Goal: Task Accomplishment & Management: Manage account settings

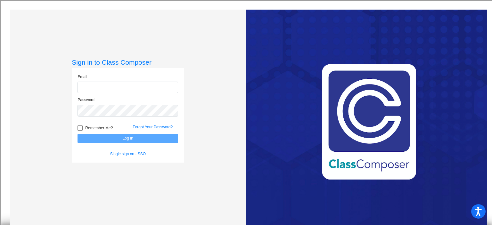
type input "[EMAIL_ADDRESS][DOMAIN_NAME]"
click at [135, 139] on button "Log In" at bounding box center [128, 138] width 101 height 9
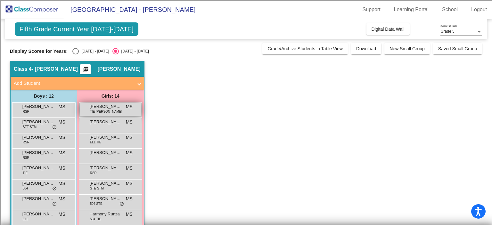
click at [121, 114] on div "[PERSON_NAME] TIE [PERSON_NAME] MS lock do_not_disturb_alt" at bounding box center [110, 109] width 61 height 13
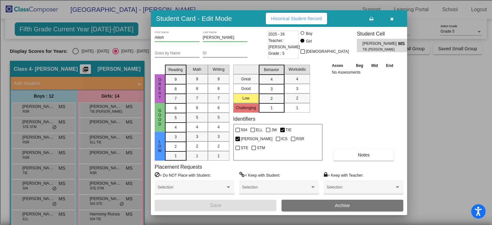
click at [392, 17] on icon "button" at bounding box center [392, 19] width 4 height 4
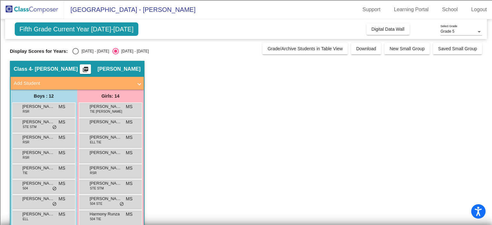
click at [77, 51] on div "Select an option" at bounding box center [75, 51] width 6 height 6
click at [76, 54] on input "[DATE] - [DATE]" at bounding box center [75, 54] width 0 height 0
radio input "true"
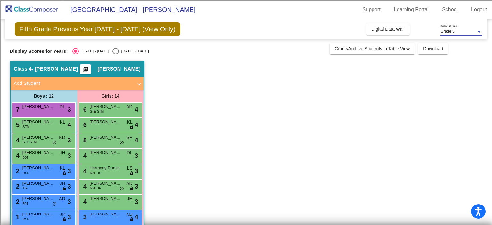
click at [453, 32] on span "Grade 5" at bounding box center [448, 31] width 14 height 4
click at [453, 32] on span "Grade 5" at bounding box center [462, 32] width 42 height 12
click at [109, 68] on span "[PERSON_NAME]" at bounding box center [118, 69] width 43 height 6
click at [374, 31] on span "Digital Data Wall" at bounding box center [388, 29] width 33 height 5
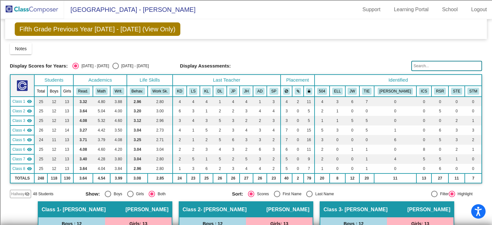
click at [134, 30] on span "Fifth Grade Previous Year [DATE] - [DATE] (View Only)" at bounding box center [98, 28] width 166 height 13
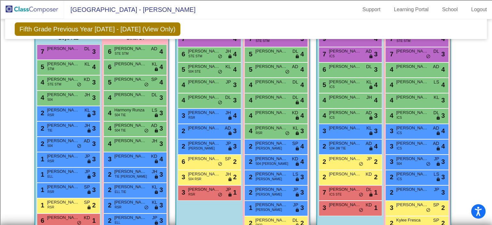
scroll to position [383, 0]
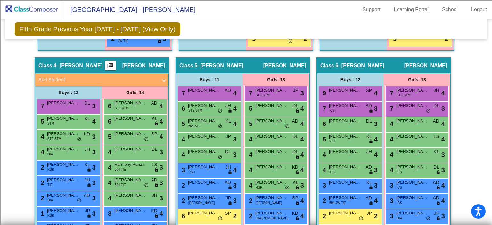
click at [60, 63] on span "- [PERSON_NAME]" at bounding box center [79, 66] width 46 height 6
click at [147, 63] on span "[PERSON_NAME]" at bounding box center [143, 66] width 43 height 6
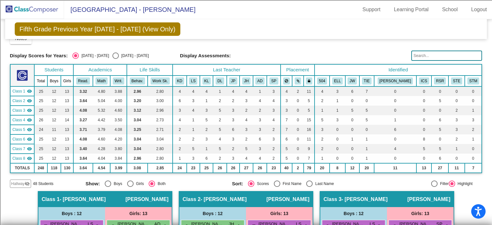
scroll to position [0, 0]
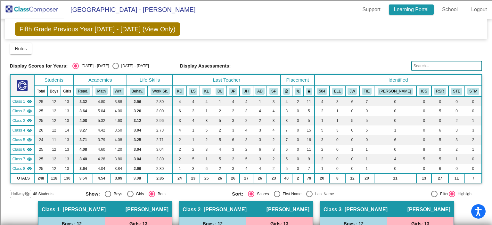
click at [403, 11] on link "Learning Portal" at bounding box center [411, 9] width 45 height 10
click at [104, 9] on span "[GEOGRAPHIC_DATA] - [PERSON_NAME]" at bounding box center [129, 9] width 131 height 10
click at [49, 29] on span "Fifth Grade Previous Year [DATE] - [DATE] (View Only)" at bounding box center [98, 28] width 166 height 13
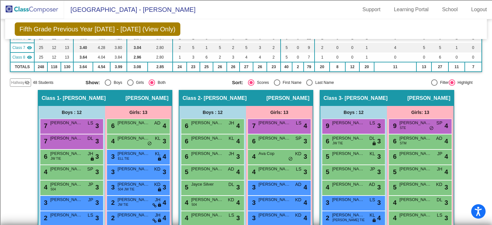
scroll to position [99, 0]
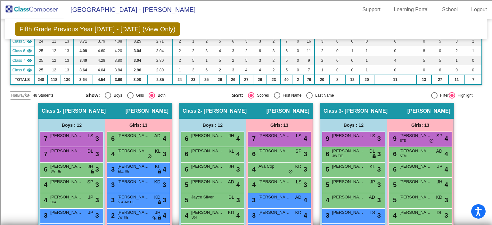
click at [39, 94] on span "48 Students" at bounding box center [43, 96] width 21 height 6
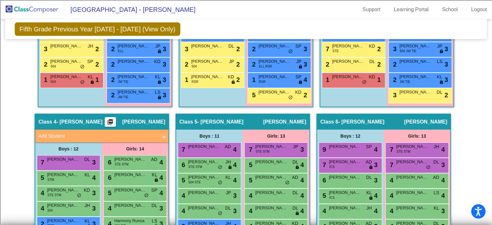
scroll to position [0, 0]
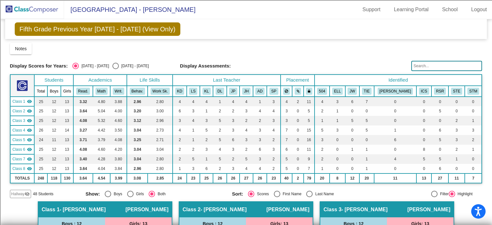
click at [29, 129] on mat-icon "visibility" at bounding box center [29, 130] width 5 height 5
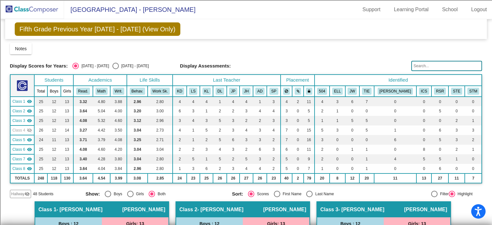
click at [32, 129] on mat-icon "visibility_off" at bounding box center [29, 130] width 5 height 5
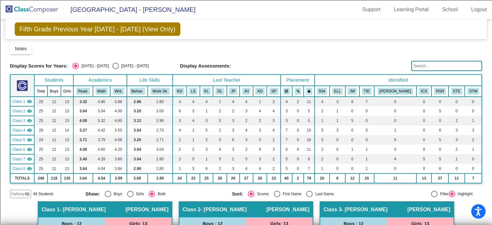
click at [17, 131] on span "Class 4" at bounding box center [19, 131] width 13 height 6
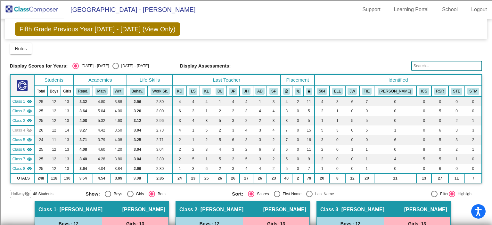
click at [17, 131] on span "Class 4" at bounding box center [19, 131] width 13 height 6
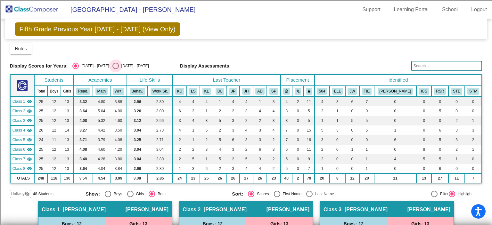
click at [113, 63] on div "Select an option" at bounding box center [116, 66] width 6 height 6
click at [115, 69] on input "[DATE] - [DATE]" at bounding box center [115, 69] width 0 height 0
radio input "true"
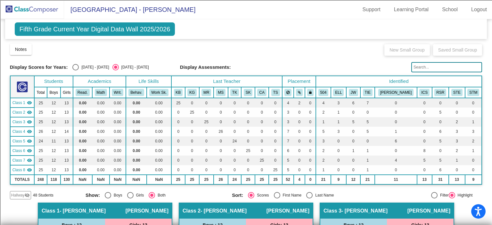
click at [75, 66] on div "Select an option" at bounding box center [75, 67] width 6 height 6
click at [75, 71] on input "[DATE] - [DATE]" at bounding box center [75, 71] width 0 height 0
radio input "true"
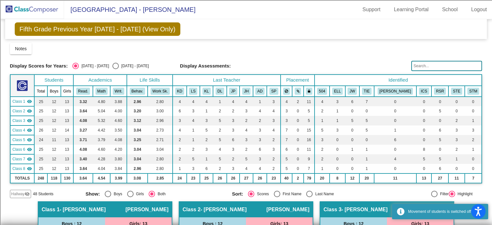
click at [79, 28] on span "Fifth Grade Previous Year [DATE] - [DATE] (View Only)" at bounding box center [98, 28] width 166 height 13
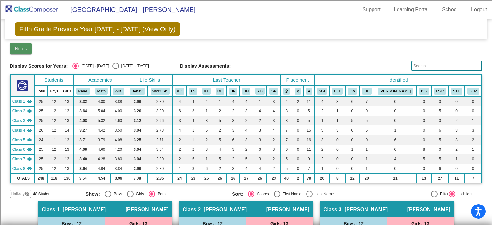
click at [21, 49] on span "Notes" at bounding box center [21, 48] width 12 height 5
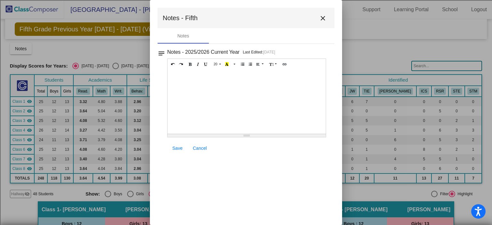
click at [322, 17] on mat-icon "close" at bounding box center [323, 18] width 8 height 8
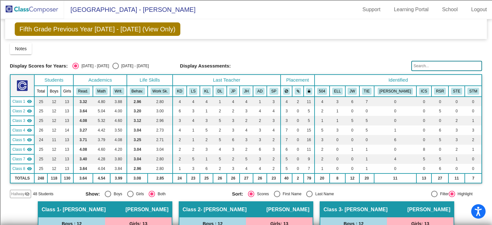
click at [160, 10] on span "[GEOGRAPHIC_DATA] - [PERSON_NAME]" at bounding box center [129, 9] width 131 height 10
click at [446, 8] on link "School" at bounding box center [450, 9] width 26 height 10
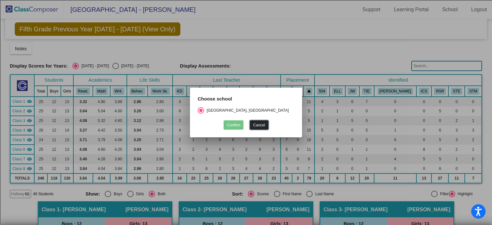
click at [262, 124] on button "Cancel" at bounding box center [259, 125] width 18 height 9
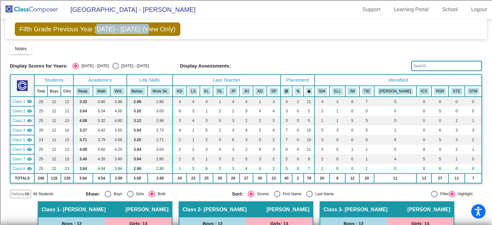
drag, startPoint x: 95, startPoint y: 28, endPoint x: 145, endPoint y: 32, distance: 50.8
click at [145, 32] on span "Fifth Grade Previous Year [DATE] - [DATE] (View Only)" at bounding box center [98, 28] width 166 height 13
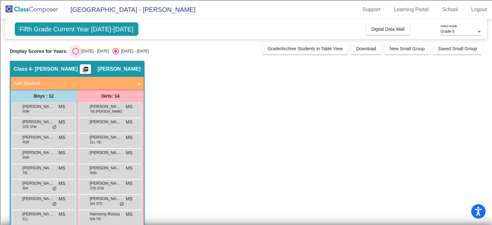
click at [77, 51] on div "Select an option" at bounding box center [75, 51] width 6 height 6
click at [76, 54] on input "[DATE] - [DATE]" at bounding box center [75, 54] width 0 height 0
radio input "true"
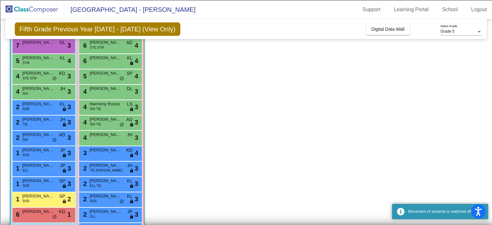
scroll to position [103, 0]
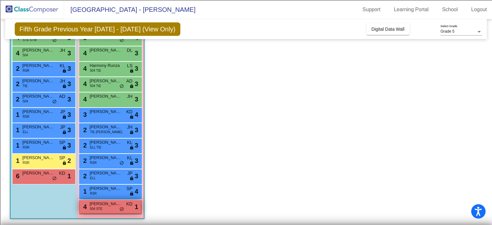
click at [103, 207] on span "[PERSON_NAME]" at bounding box center [106, 204] width 32 height 6
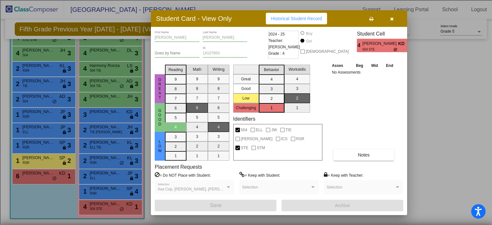
click at [391, 19] on icon "button" at bounding box center [392, 19] width 4 height 4
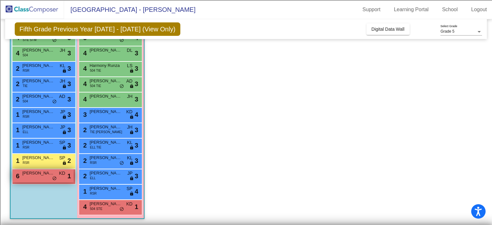
click at [39, 175] on span "[PERSON_NAME]" at bounding box center [38, 173] width 32 height 6
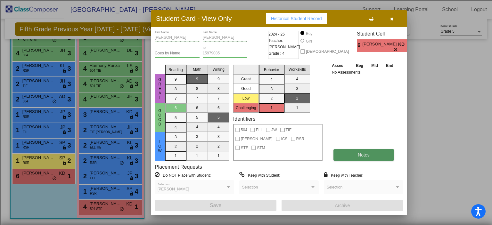
click at [364, 153] on span "Notes" at bounding box center [364, 155] width 12 height 5
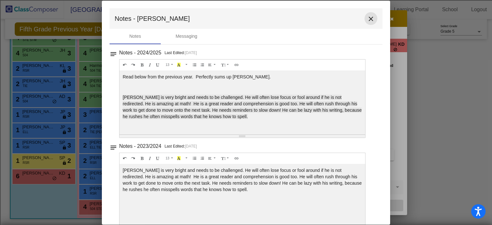
click at [367, 20] on mat-icon "close" at bounding box center [371, 19] width 8 height 8
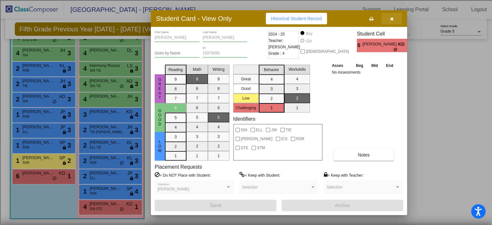
click at [392, 16] on span "button" at bounding box center [392, 18] width 4 height 5
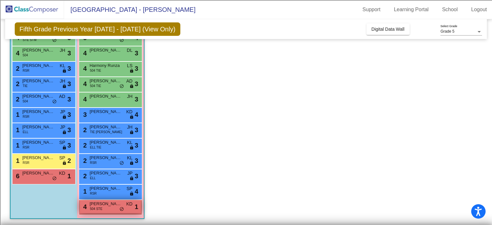
click at [101, 213] on div "4 [PERSON_NAME] 504 STE KD lock do_not_disturb_alt 1" at bounding box center [110, 206] width 61 height 13
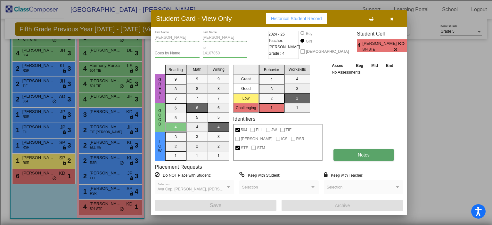
click at [349, 157] on button "Notes" at bounding box center [364, 155] width 61 height 12
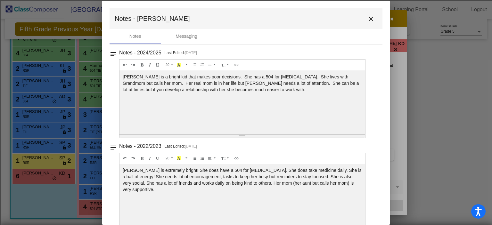
click at [369, 20] on mat-icon "close" at bounding box center [371, 19] width 8 height 8
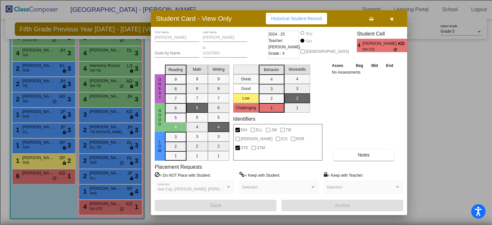
click at [392, 18] on icon "button" at bounding box center [392, 19] width 4 height 4
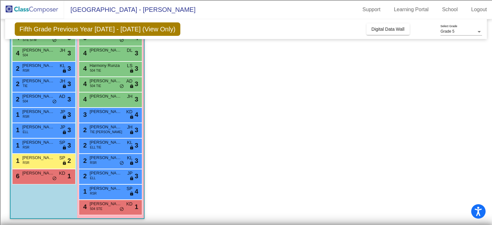
click at [432, 95] on app-classroom "Class 4 - [PERSON_NAME] picture_as_pdf [PERSON_NAME] Add Student First Name Las…" at bounding box center [246, 91] width 473 height 267
